Goal: Task Accomplishment & Management: Use online tool/utility

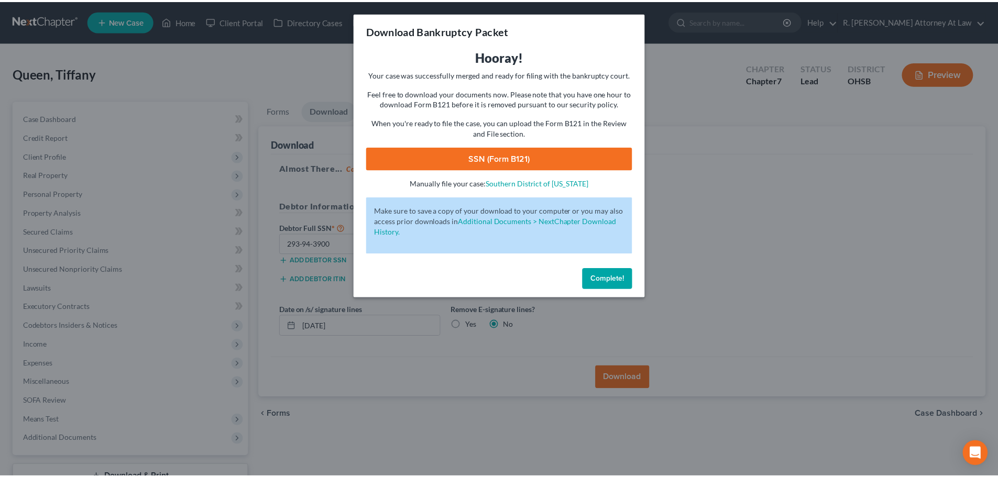
scroll to position [80, 0]
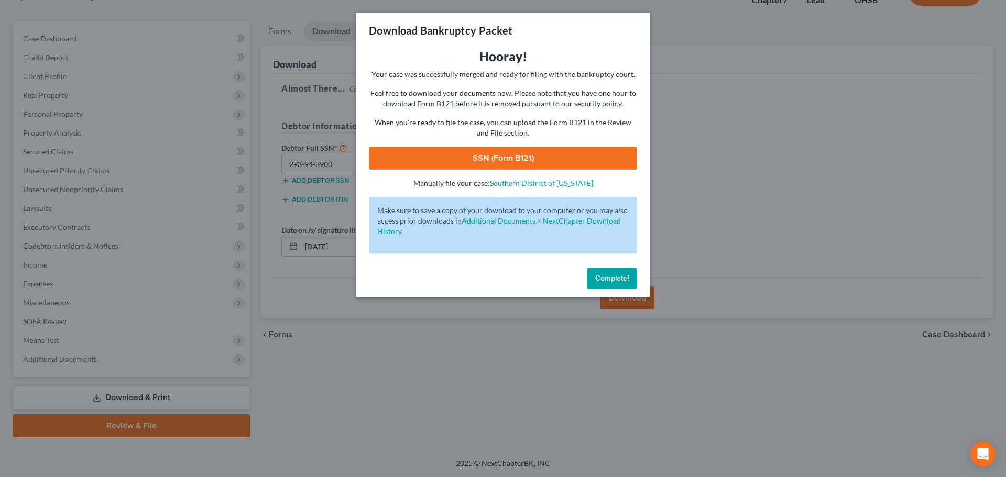
click at [480, 160] on link "SSN (Form B121)" at bounding box center [503, 158] width 268 height 23
click at [508, 154] on link "SSN (Form B121)" at bounding box center [503, 158] width 268 height 23
click at [612, 278] on span "Complete!" at bounding box center [612, 278] width 34 height 9
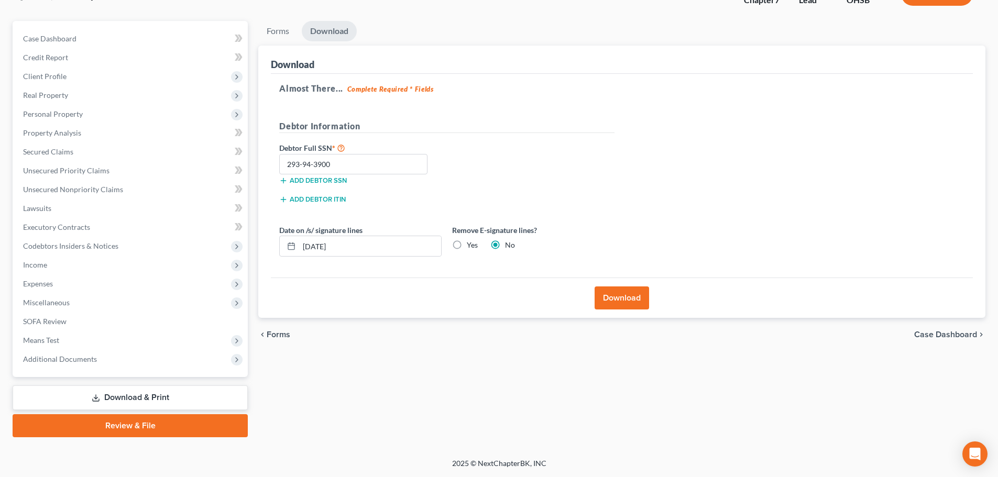
click at [622, 301] on button "Download" at bounding box center [622, 298] width 54 height 23
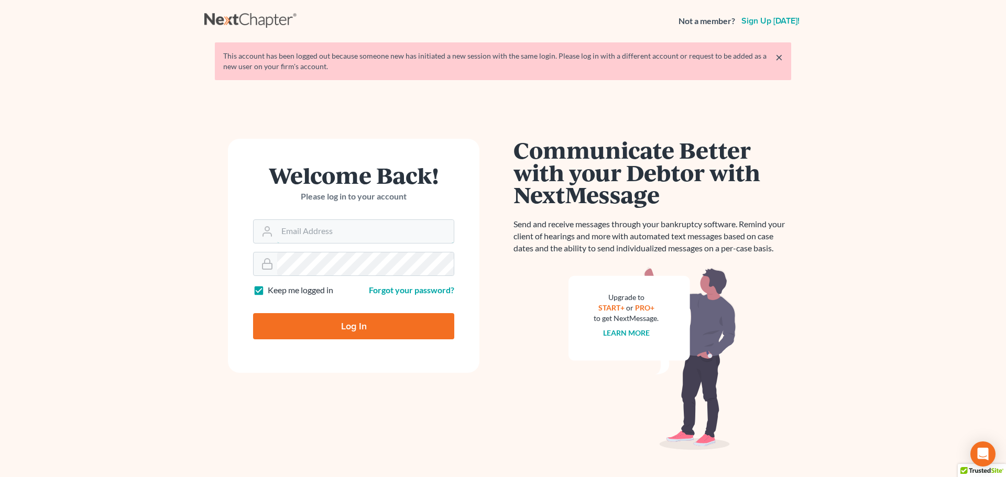
type input "[EMAIL_ADDRESS][DOMAIN_NAME]"
click at [352, 321] on input "Log In" at bounding box center [353, 326] width 201 height 26
type input "Thinking..."
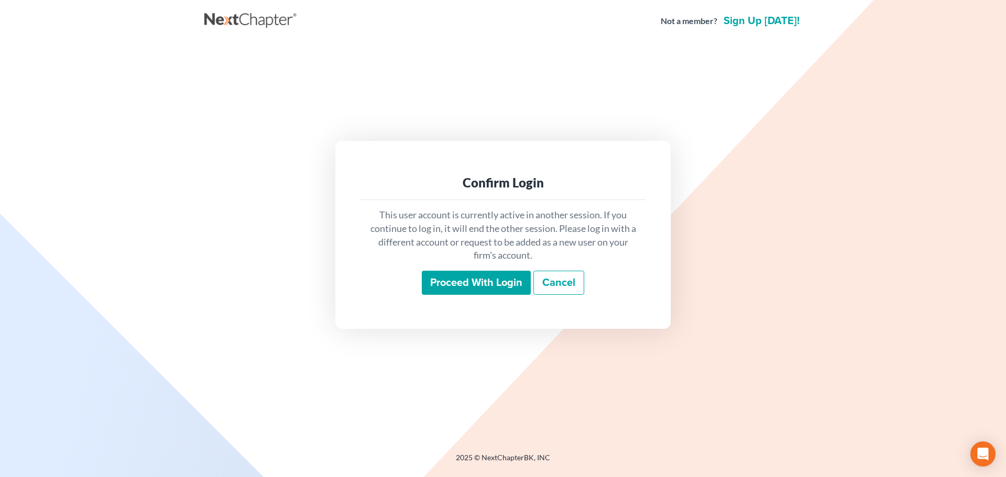
click at [471, 281] on input "Proceed with login" at bounding box center [476, 283] width 109 height 24
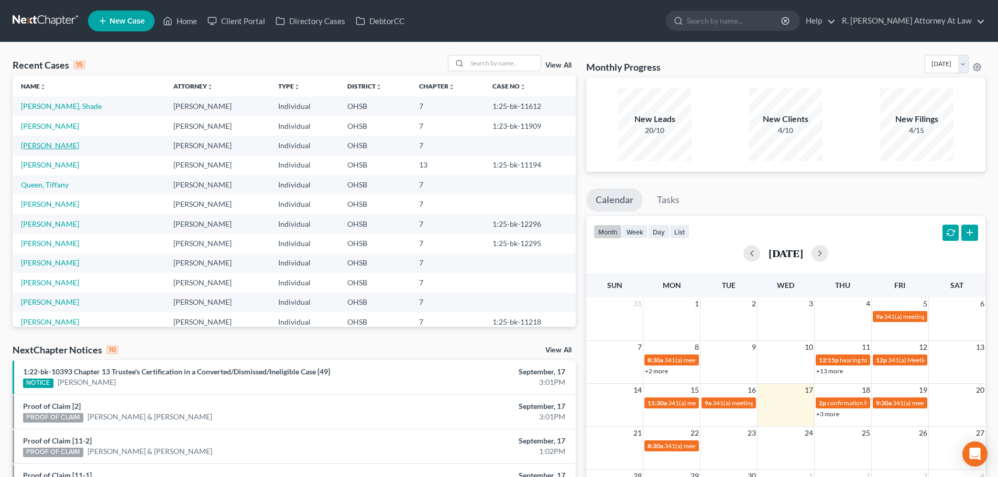
click at [70, 141] on link "[PERSON_NAME]" at bounding box center [50, 145] width 58 height 9
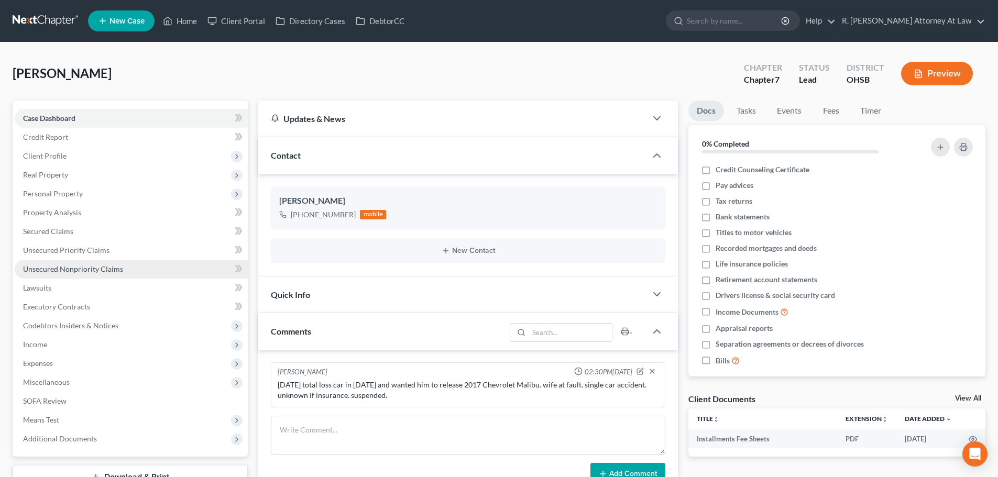
click at [44, 267] on span "Unsecured Nonpriority Claims" at bounding box center [73, 269] width 100 height 9
